Goal: Task Accomplishment & Management: Complete application form

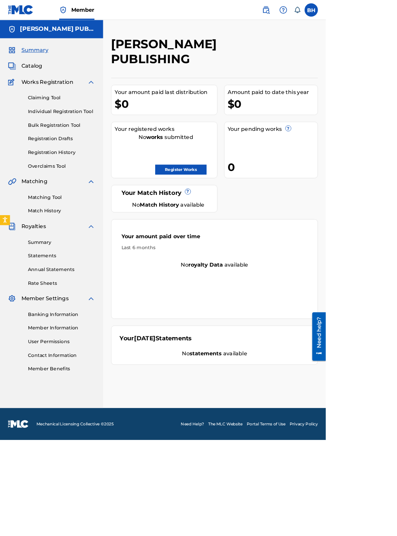
click at [251, 200] on link "Register Works" at bounding box center [220, 206] width 62 height 12
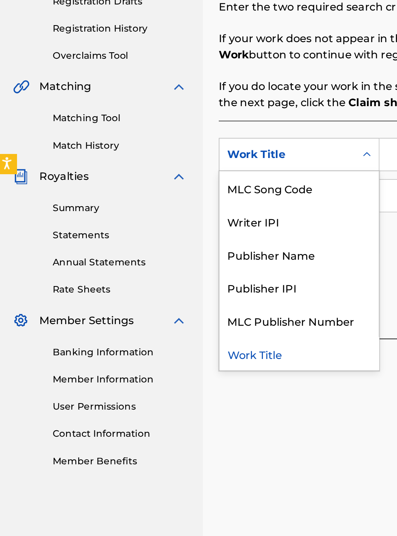
scroll to position [168, 2]
click at [181, 347] on div "Publisher IPI" at bounding box center [184, 343] width 97 height 20
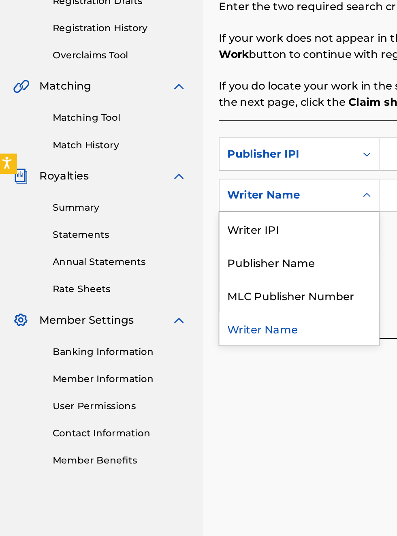
click at [194, 332] on div "Publisher Name" at bounding box center [184, 328] width 97 height 20
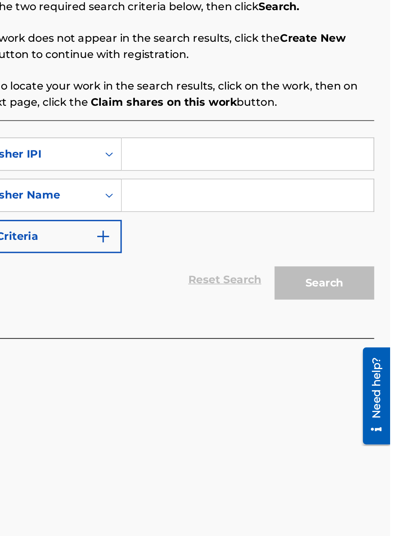
scroll to position [168, 159]
click at [258, 260] on input "Search Form" at bounding box center [309, 262] width 153 height 19
type input "00340604990"
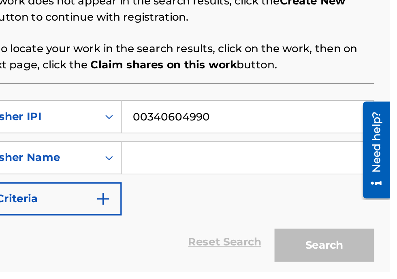
scroll to position [113, 159]
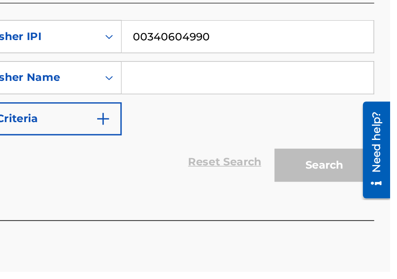
click at [268, 164] on input "Search Form" at bounding box center [309, 160] width 153 height 19
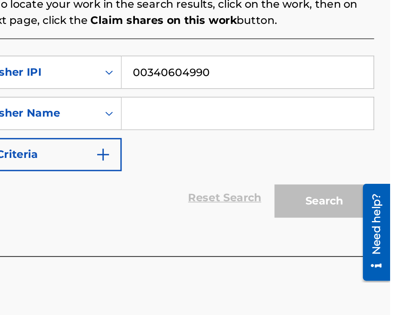
scroll to position [92, 159]
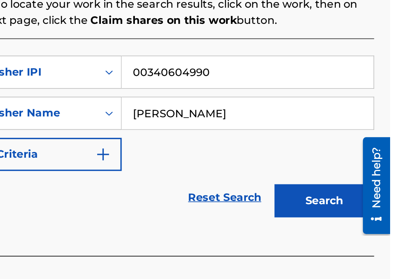
type input "[PERSON_NAME]"
click at [364, 214] on button "Search" at bounding box center [356, 214] width 61 height 20
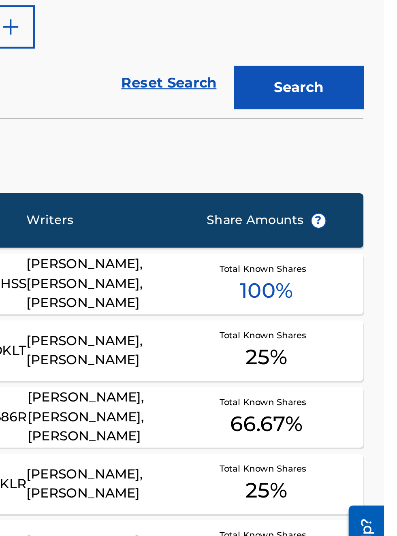
scroll to position [0, 0]
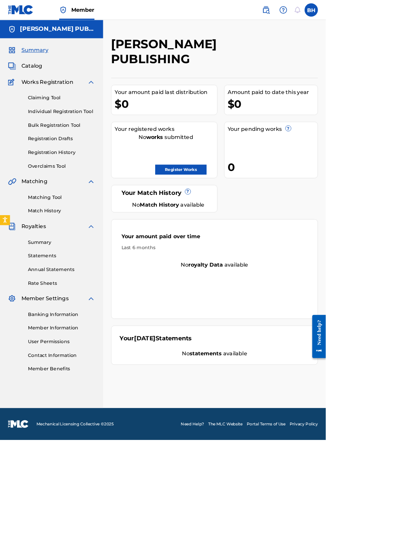
click at [377, 426] on div "No statements available" at bounding box center [261, 431] width 231 height 10
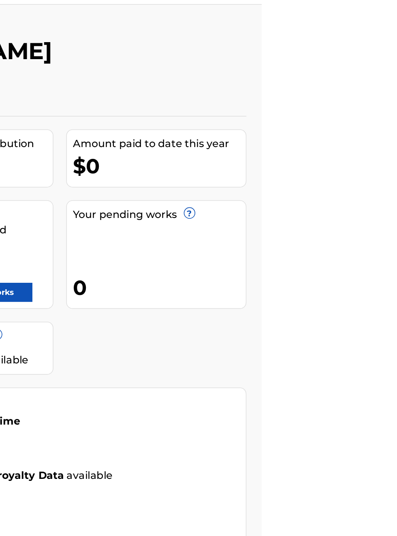
scroll to position [21, 231]
click at [251, 200] on link "Register Works" at bounding box center [220, 206] width 62 height 12
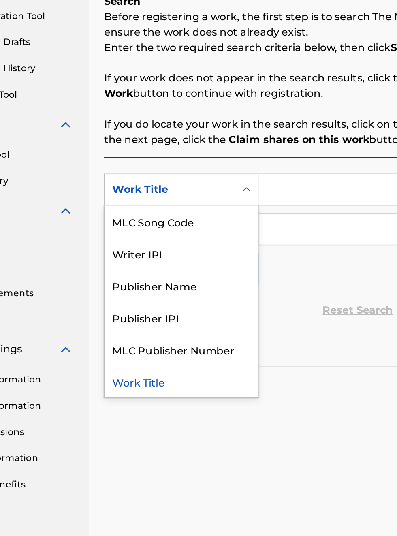
scroll to position [142, 69]
click at [191, 326] on div "Publisher Name" at bounding box center [184, 323] width 97 height 20
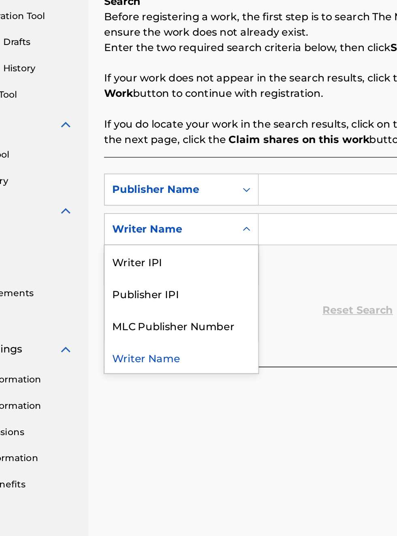
click at [182, 331] on div "Publisher IPI" at bounding box center [184, 328] width 97 height 20
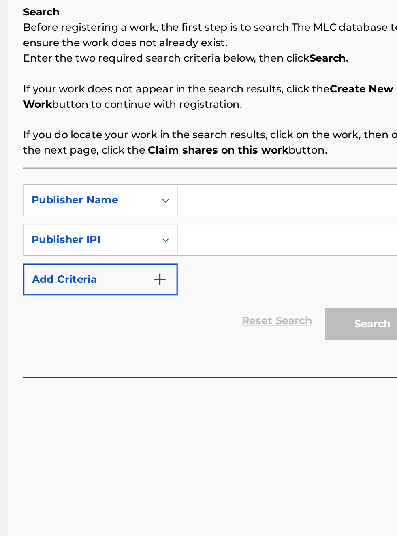
scroll to position [135, 120]
click at [270, 261] on input "Search Form" at bounding box center [309, 262] width 153 height 19
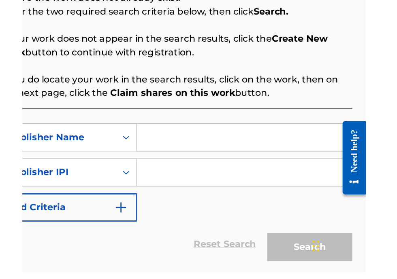
scroll to position [57, 0]
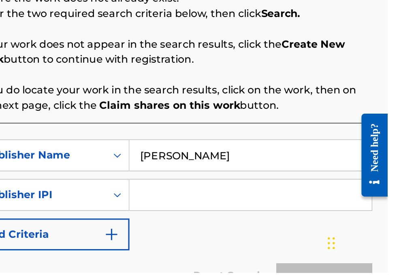
type input "[PERSON_NAME]"
click at [277, 232] on input "Search Form" at bounding box center [309, 229] width 153 height 19
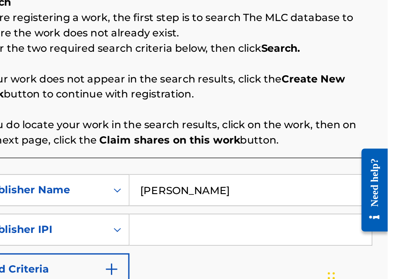
click at [267, 230] on input "Search Form" at bounding box center [309, 229] width 153 height 19
type input "00340604990"
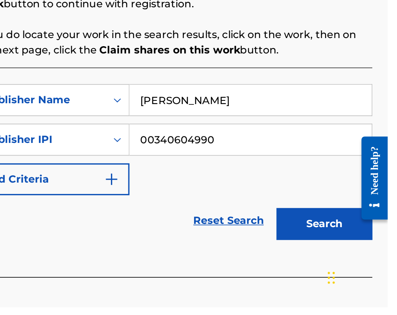
scroll to position [95, 0]
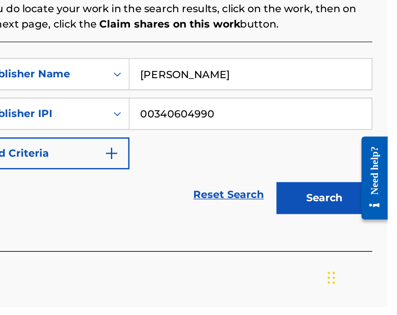
click at [363, 248] on button "Search" at bounding box center [356, 246] width 61 height 20
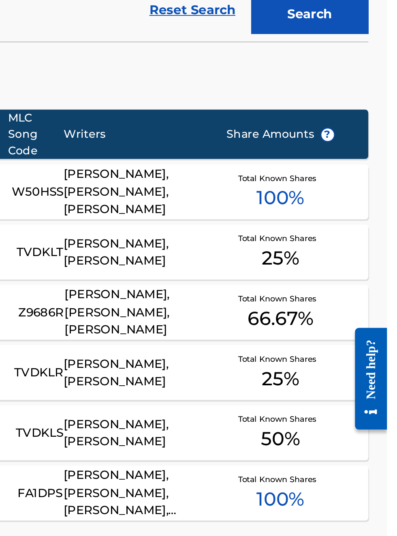
scroll to position [0, 0]
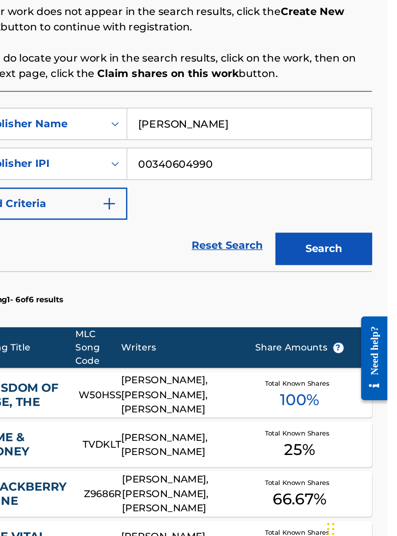
click at [365, 340] on button "Search" at bounding box center [356, 341] width 61 height 20
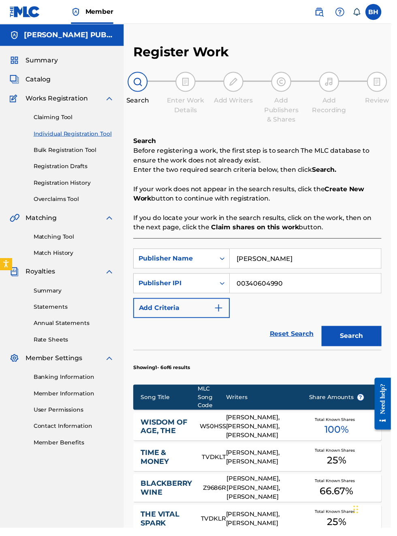
click at [362, 339] on button "Search" at bounding box center [356, 341] width 61 height 20
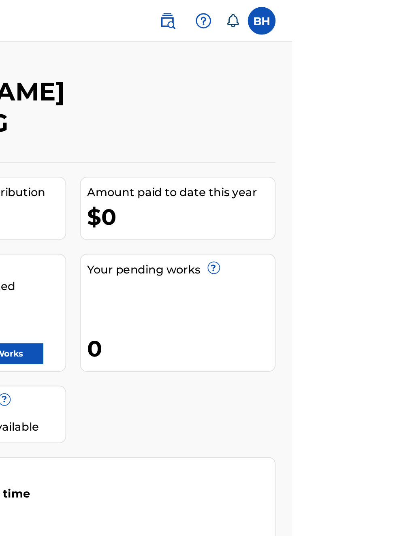
scroll to position [0, 226]
click at [251, 200] on link "Register Works" at bounding box center [220, 206] width 62 height 12
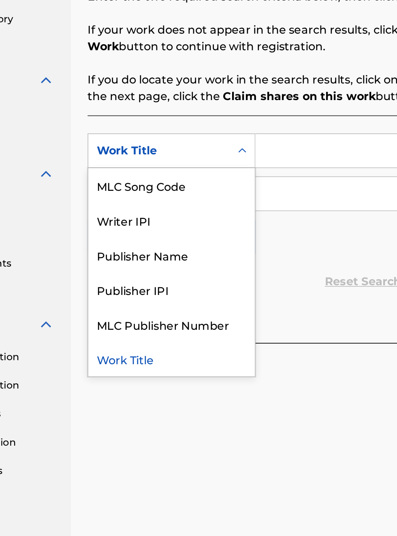
scroll to position [174, 84]
click at [181, 325] on div "Publisher Name" at bounding box center [184, 323] width 97 height 20
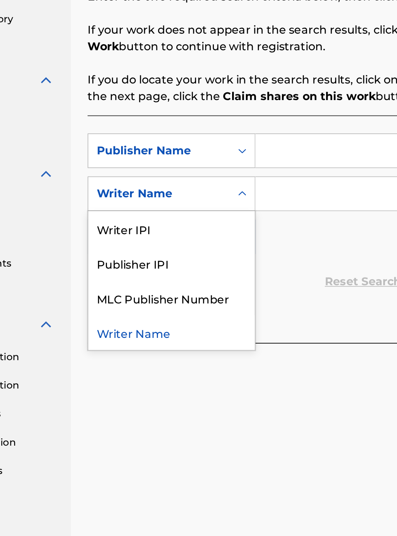
click at [182, 332] on div "Publisher IPI" at bounding box center [184, 328] width 97 height 20
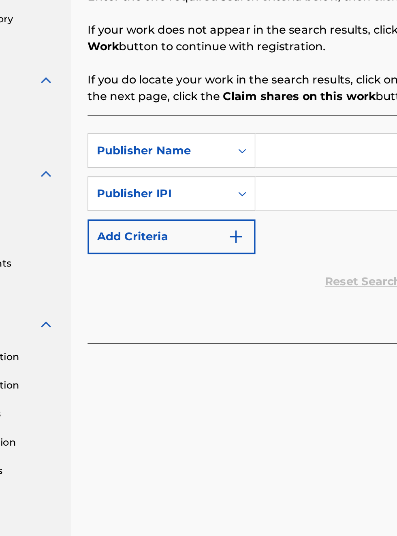
click at [266, 263] on input "Search Form" at bounding box center [309, 262] width 153 height 19
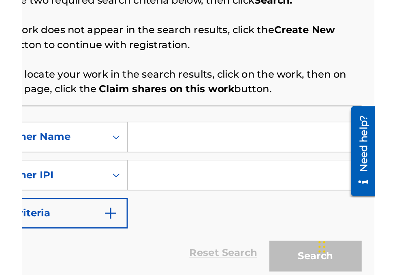
scroll to position [51, 0]
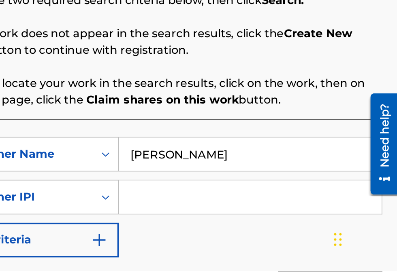
type input "[PERSON_NAME]"
click at [267, 241] on input "Search Form" at bounding box center [309, 235] width 153 height 19
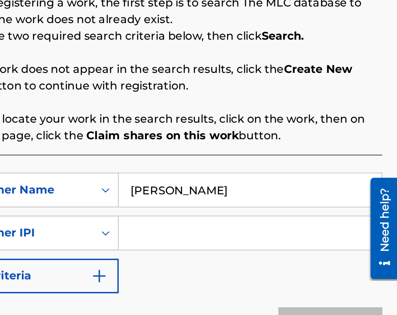
scroll to position [100, 164]
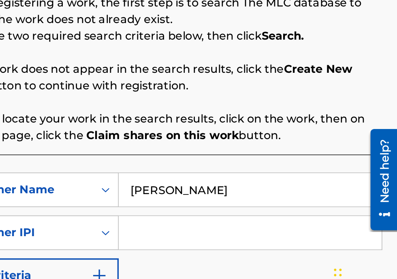
click at [250, 239] on input "Search Form" at bounding box center [309, 235] width 153 height 19
type input "00340604990"
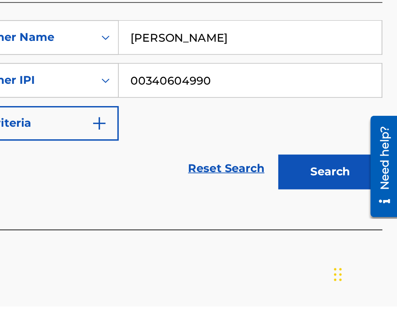
scroll to position [108, 0]
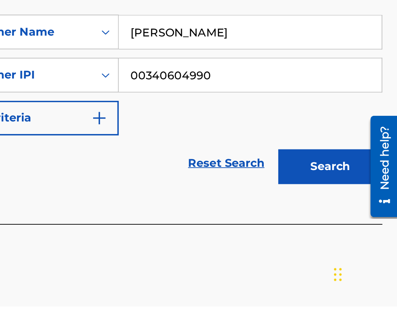
click at [368, 237] on button "Search" at bounding box center [356, 233] width 61 height 20
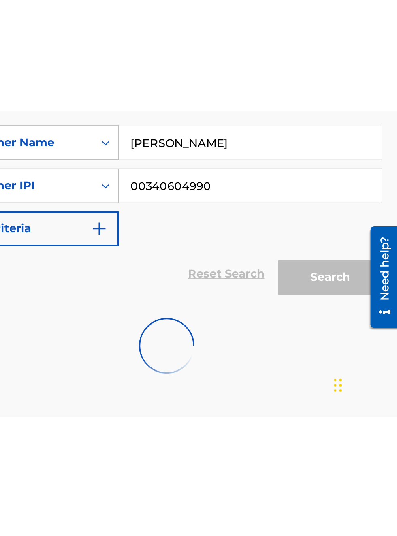
scroll to position [33, 0]
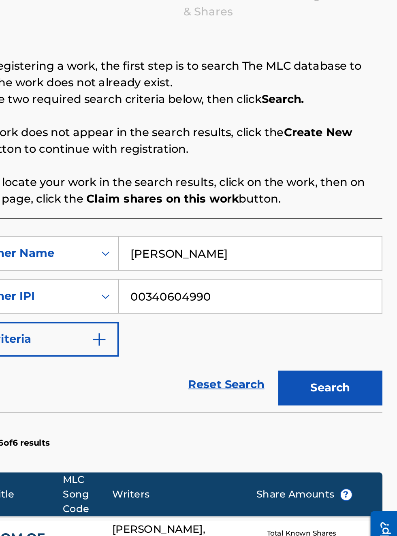
click at [164, 332] on section "Showing 1 - 6 of 6 results" at bounding box center [261, 337] width 252 height 31
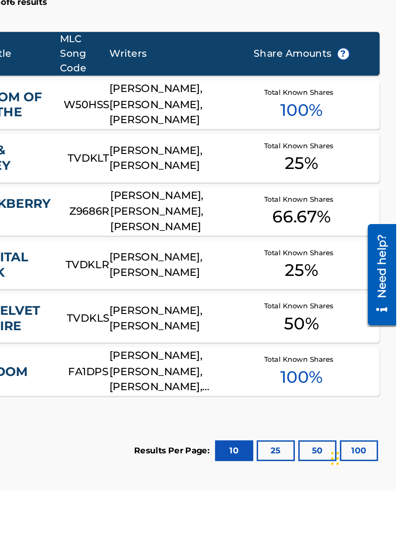
scroll to position [0, 0]
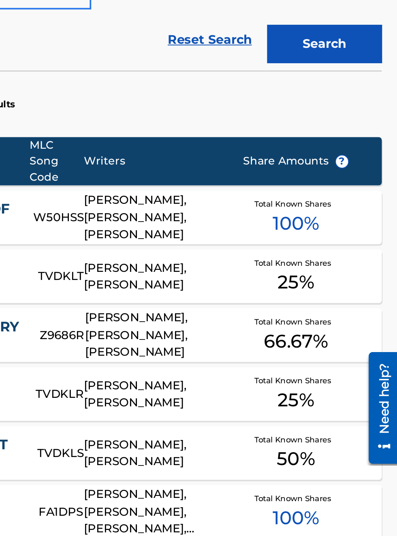
click at [185, 447] on div "THE VELVET VAMPIRE TVDKLS RANDY VANWARMER, BOBBY HAMILTON Total Known Shares 50…" at bounding box center [261, 433] width 252 height 28
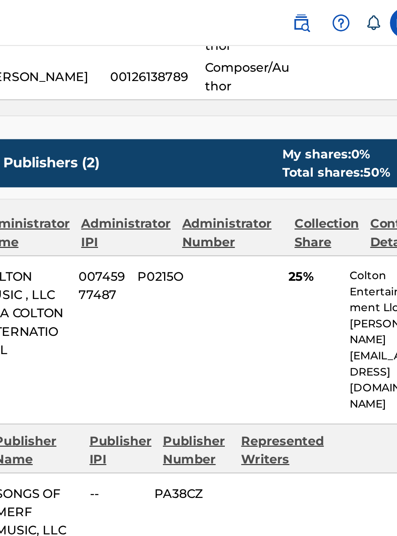
click at [367, 114] on div "Contact Details" at bounding box center [373, 123] width 27 height 19
